Goal: Transaction & Acquisition: Obtain resource

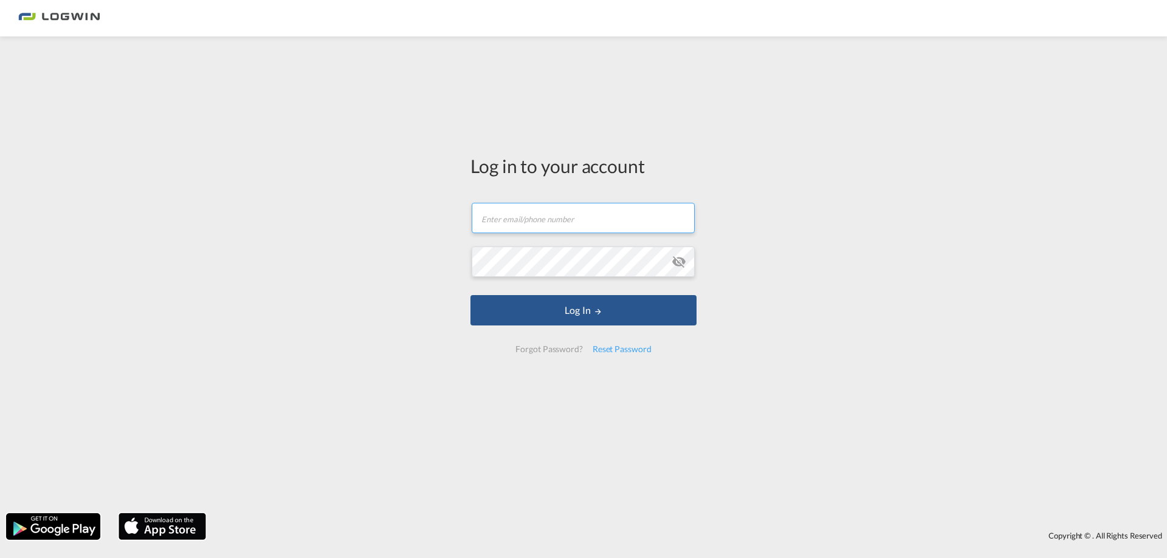
click at [578, 235] on form "Email field is required Password field is required Log In Forgot Password? Rese…" at bounding box center [583, 278] width 226 height 174
type input "[PERSON_NAME][EMAIL_ADDRESS][DOMAIN_NAME]"
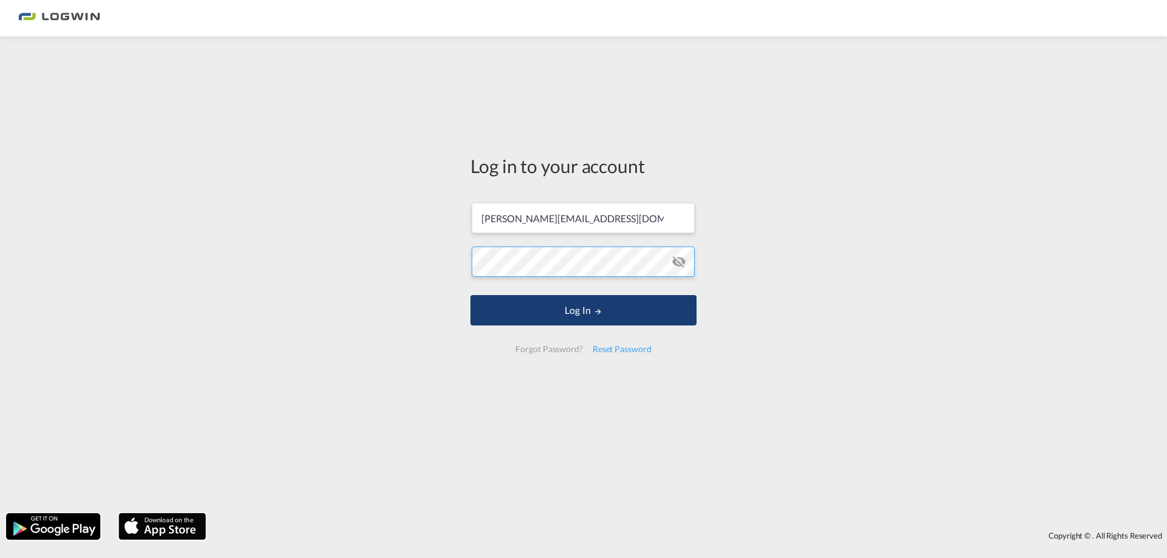
click at [470, 295] on button "Log In" at bounding box center [583, 310] width 226 height 30
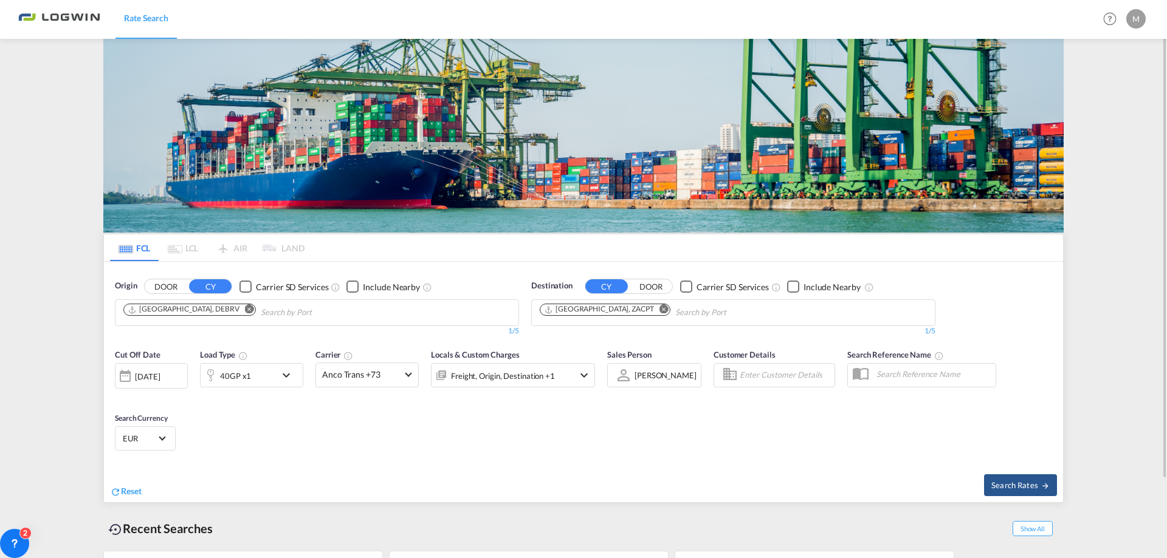
click at [245, 308] on md-icon "Remove" at bounding box center [249, 309] width 9 height 9
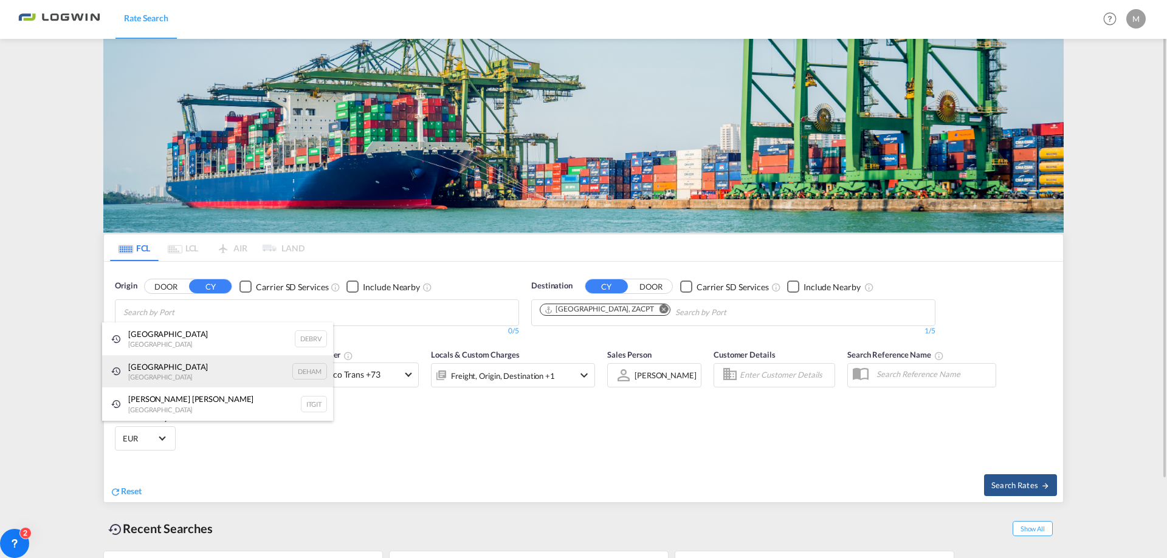
click at [149, 369] on div "[GEOGRAPHIC_DATA] [GEOGRAPHIC_DATA] DEHAM" at bounding box center [217, 371] width 231 height 33
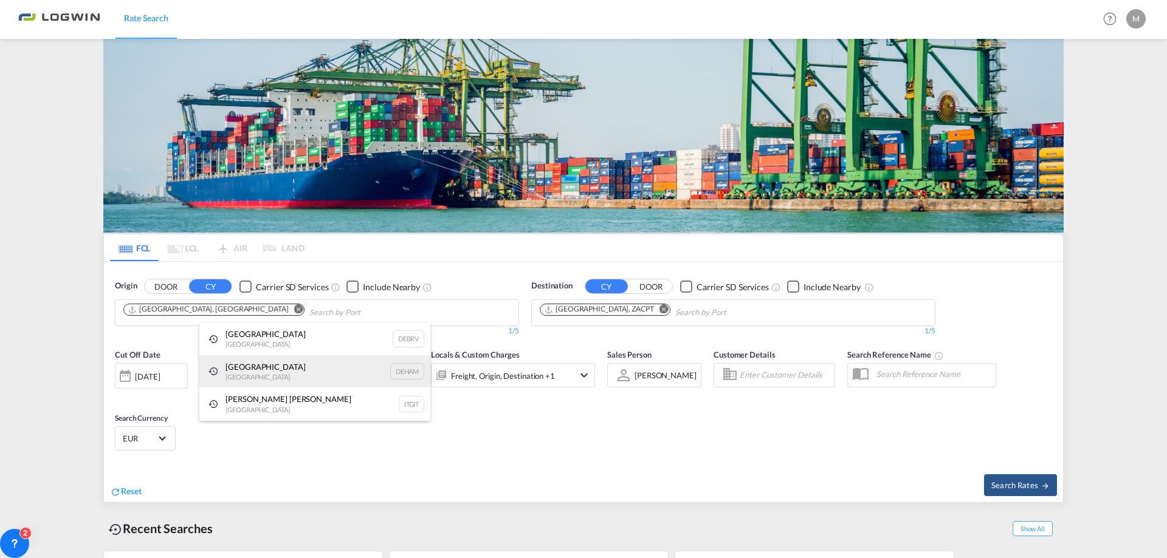
click at [248, 368] on div "[GEOGRAPHIC_DATA] [GEOGRAPHIC_DATA] DEHAM" at bounding box center [314, 371] width 231 height 33
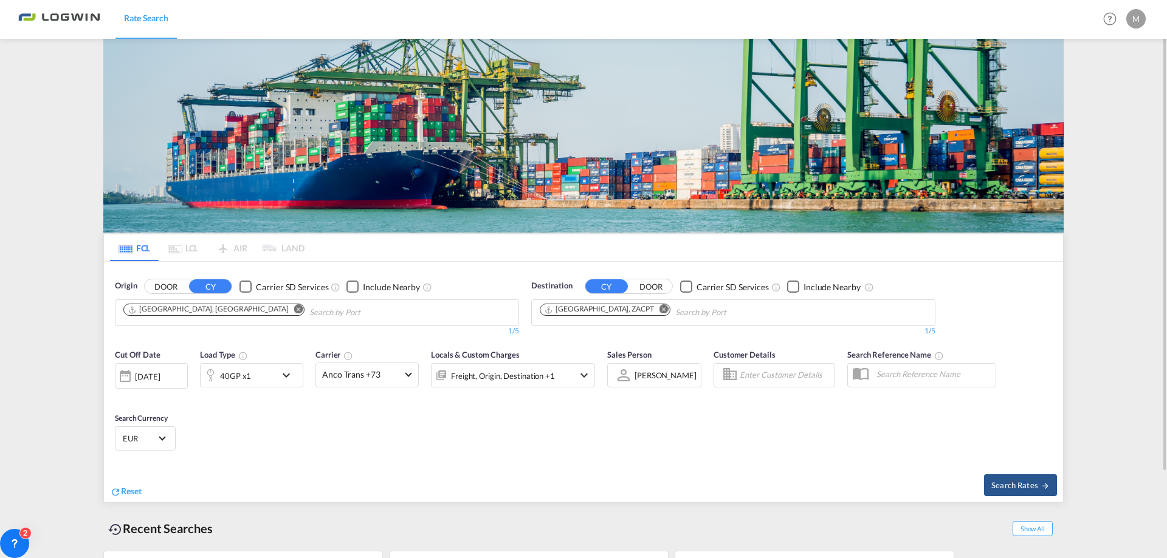
click at [659, 308] on md-icon "Remove" at bounding box center [663, 309] width 9 height 9
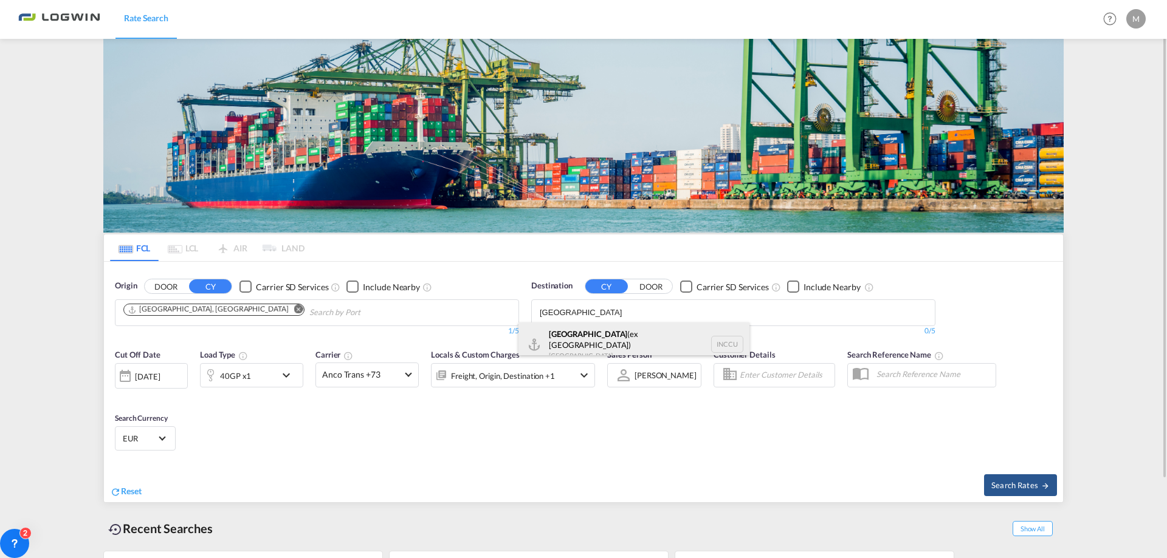
type input "[GEOGRAPHIC_DATA]"
click at [584, 334] on div "[GEOGRAPHIC_DATA] (ex [GEOGRAPHIC_DATA]) [GEOGRAPHIC_DATA] INCCU" at bounding box center [633, 345] width 231 height 44
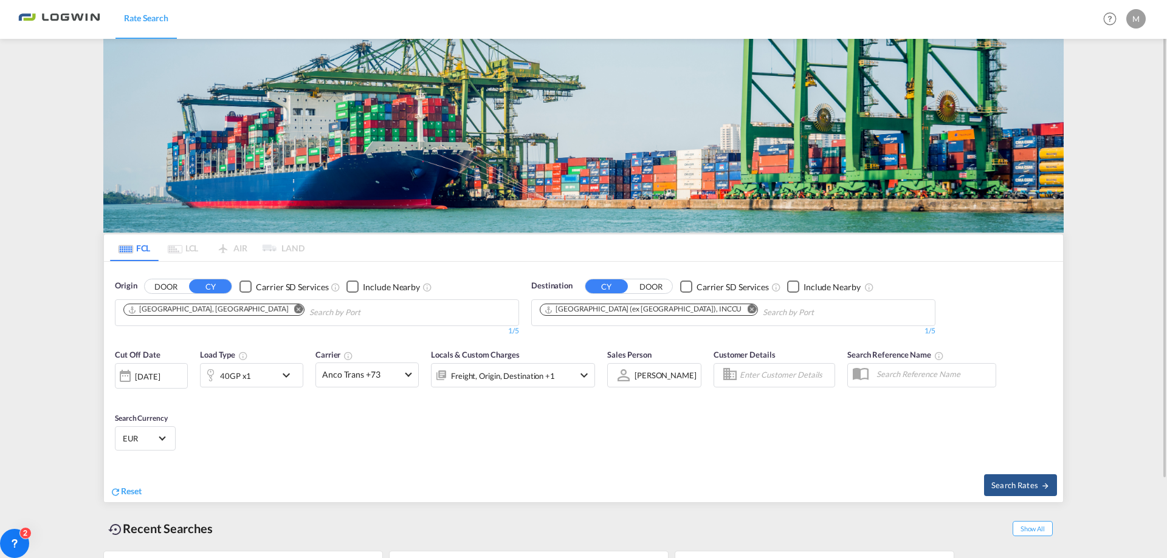
click at [285, 377] on md-icon "icon-chevron-down" at bounding box center [289, 375] width 21 height 15
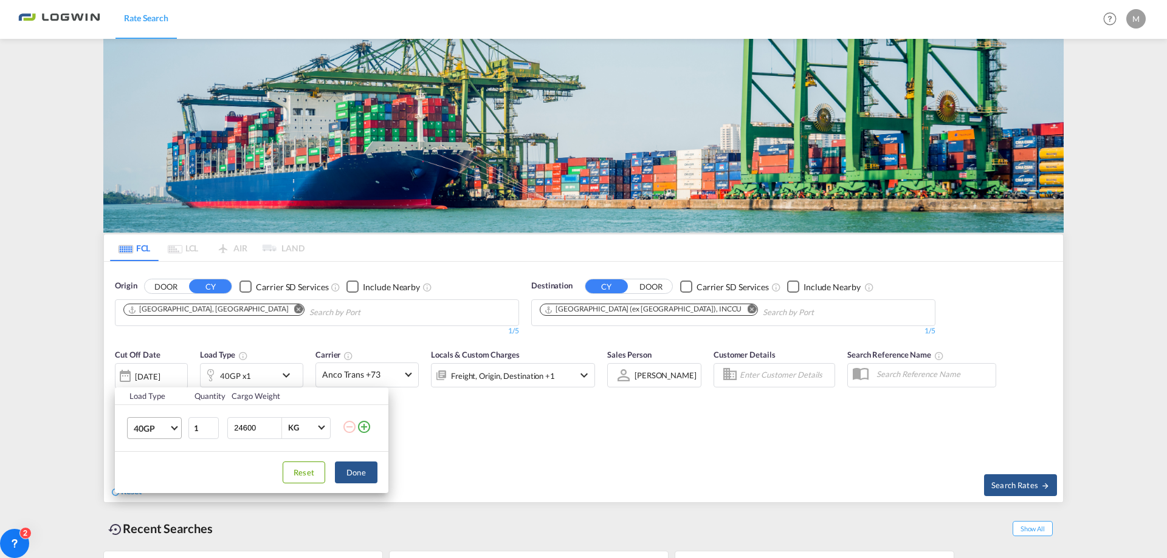
click at [174, 428] on span "Choose: \a40GP" at bounding box center [174, 427] width 7 height 7
click at [149, 458] on div "40HC" at bounding box center [145, 457] width 22 height 12
drag, startPoint x: 259, startPoint y: 425, endPoint x: 108, endPoint y: 437, distance: 151.8
click at [108, 437] on div "Load Type Quantity Cargo Weight 40HC 1 24600 KG KG Load type addition is restri…" at bounding box center [583, 279] width 1167 height 558
type input "12000"
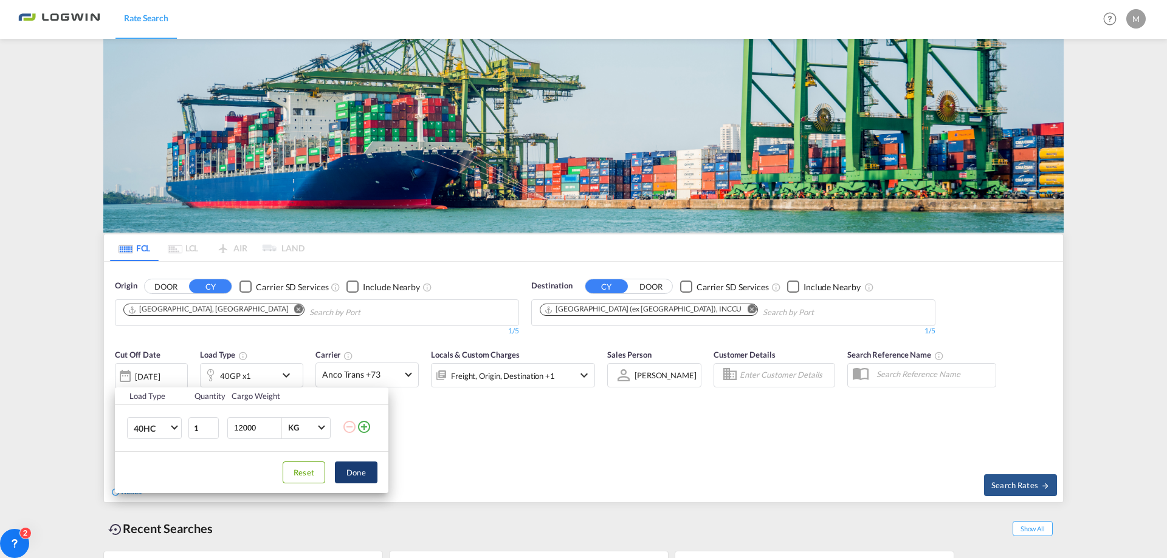
click at [357, 466] on button "Done" at bounding box center [356, 473] width 43 height 22
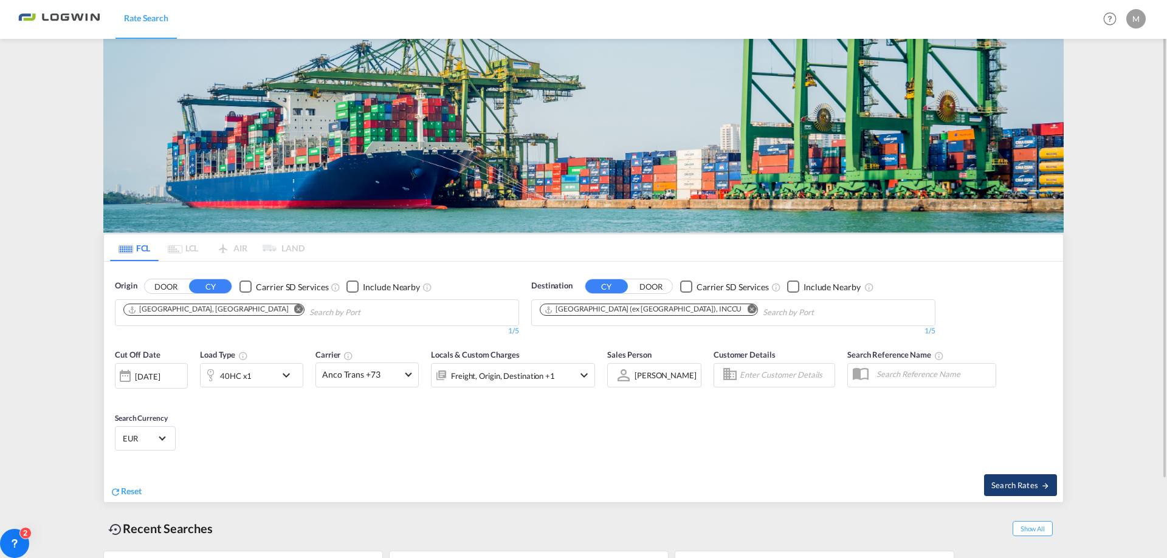
click at [1007, 482] on span "Search Rates" at bounding box center [1020, 486] width 58 height 10
type input "DEHAM to INCCU / [DATE]"
